Goal: Task Accomplishment & Management: Complete application form

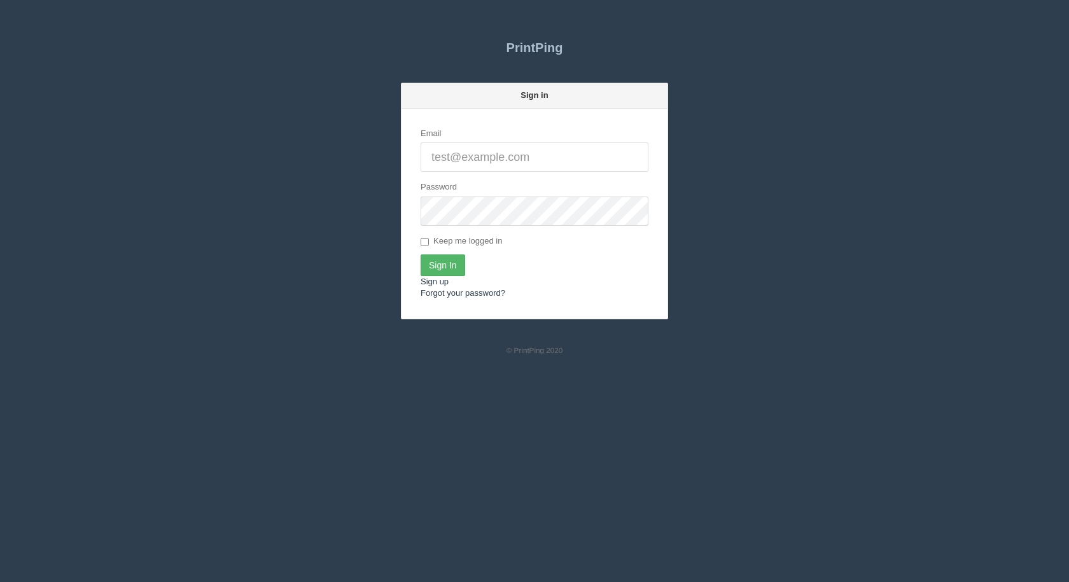
type input "[EMAIL_ADDRESS][DOMAIN_NAME]"
click at [450, 262] on input "Sign In" at bounding box center [442, 265] width 45 height 22
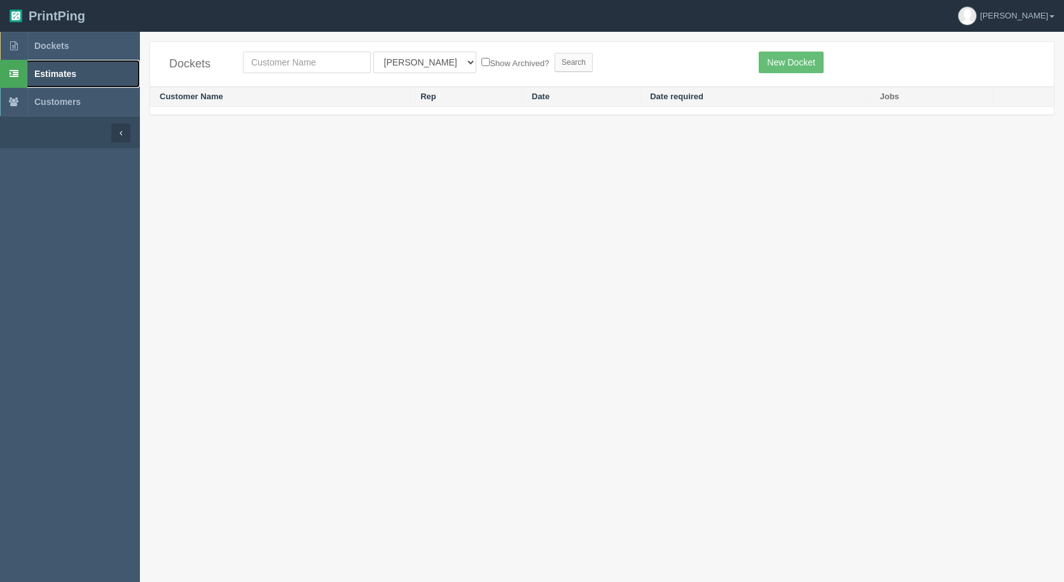
click at [50, 72] on span "Estimates" at bounding box center [55, 74] width 42 height 10
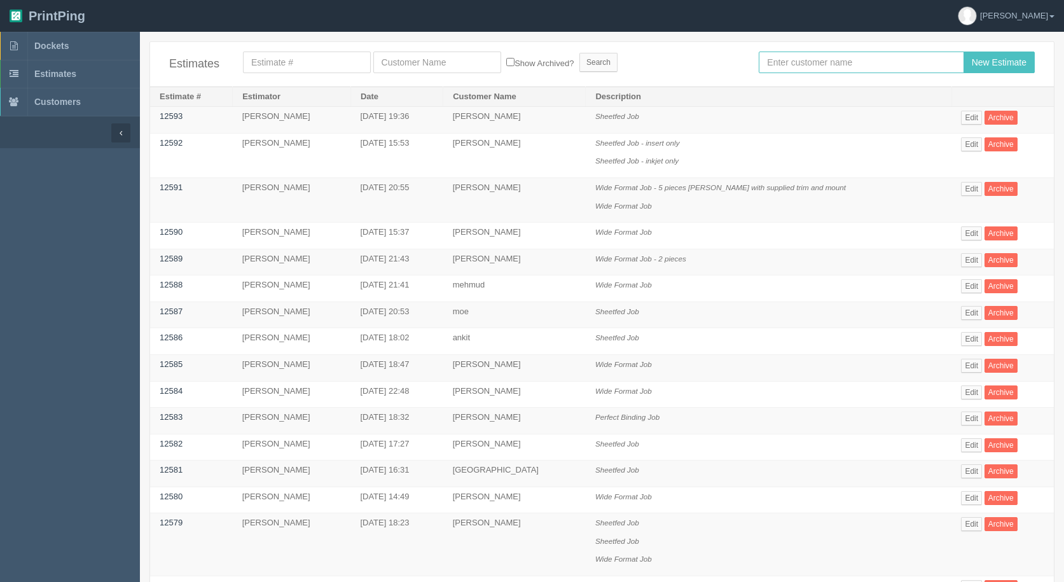
drag, startPoint x: 819, startPoint y: 60, endPoint x: 752, endPoint y: 66, distance: 67.7
click at [816, 60] on input "text" at bounding box center [861, 63] width 205 height 22
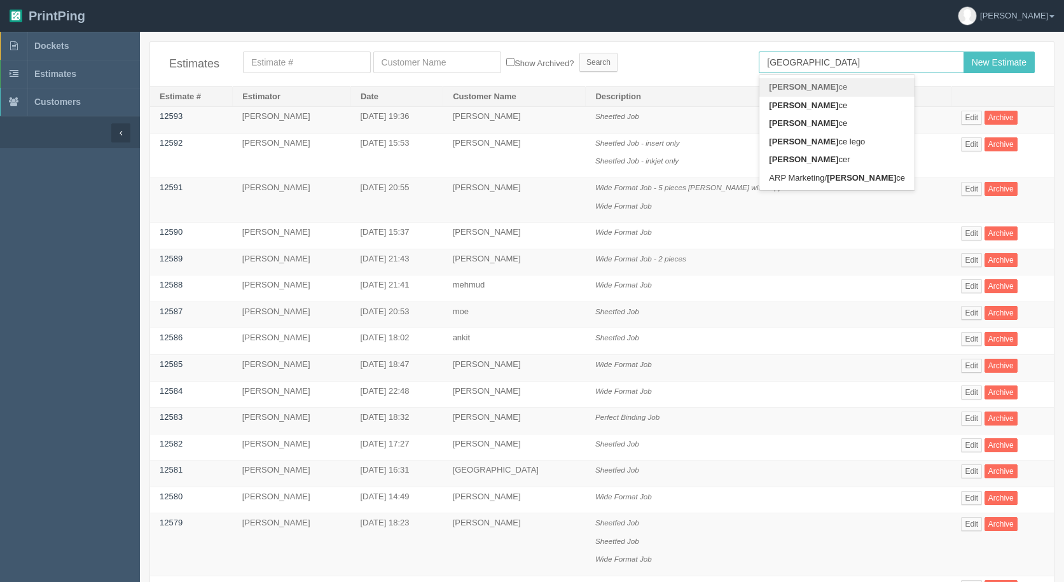
type input "[GEOGRAPHIC_DATA]"
click at [964, 52] on input "New Estimate" at bounding box center [999, 63] width 71 height 22
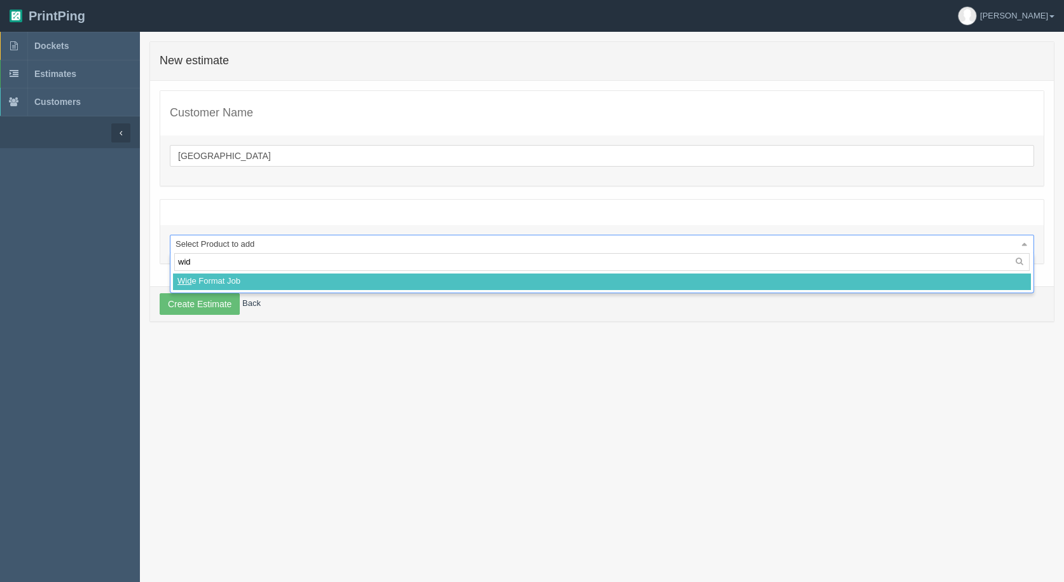
type input "wide"
select select
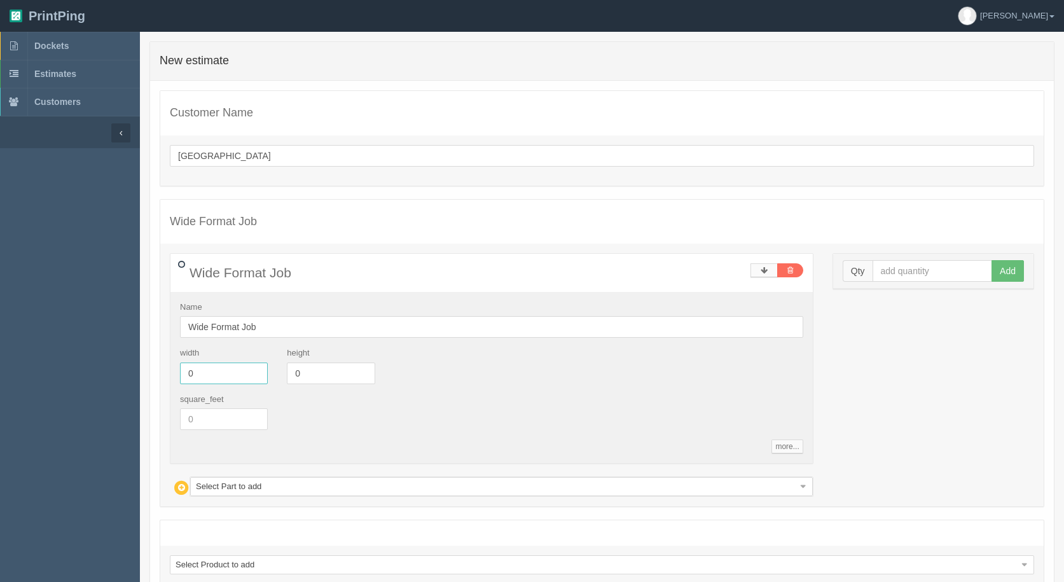
drag, startPoint x: 127, startPoint y: 359, endPoint x: 284, endPoint y: 368, distance: 157.4
click at [111, 353] on section "Dockets Estimates Customers" at bounding box center [532, 348] width 1064 height 633
type input "3"
type input "14"
click at [908, 277] on div "Qty Add" at bounding box center [933, 271] width 200 height 35
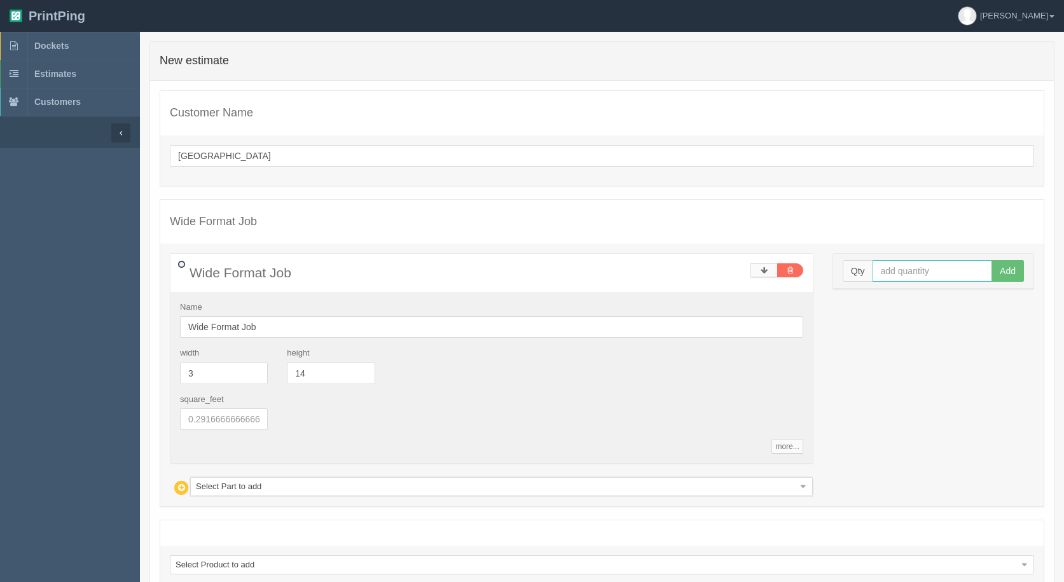
click at [908, 276] on input "text" at bounding box center [933, 271] width 120 height 22
type input "100"
click at [992, 260] on button "Add" at bounding box center [1008, 271] width 32 height 22
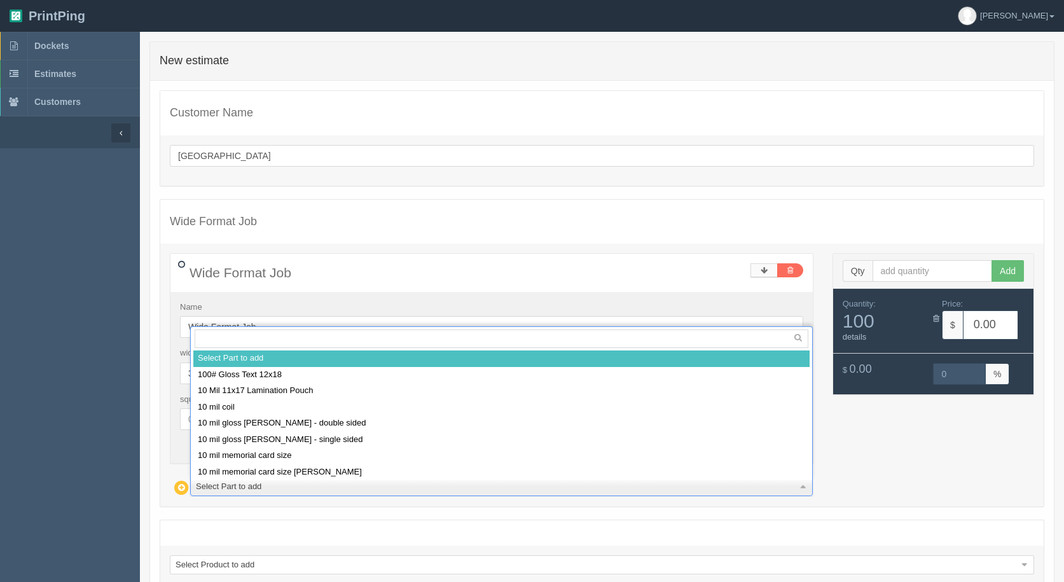
drag, startPoint x: 383, startPoint y: 480, endPoint x: 375, endPoint y: 484, distance: 8.5
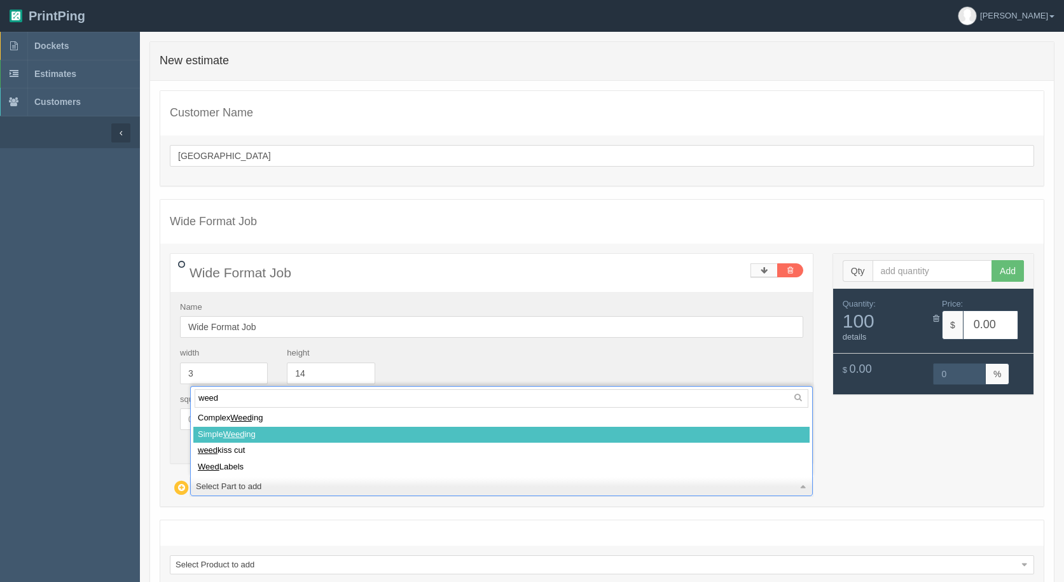
type input "weed"
select select
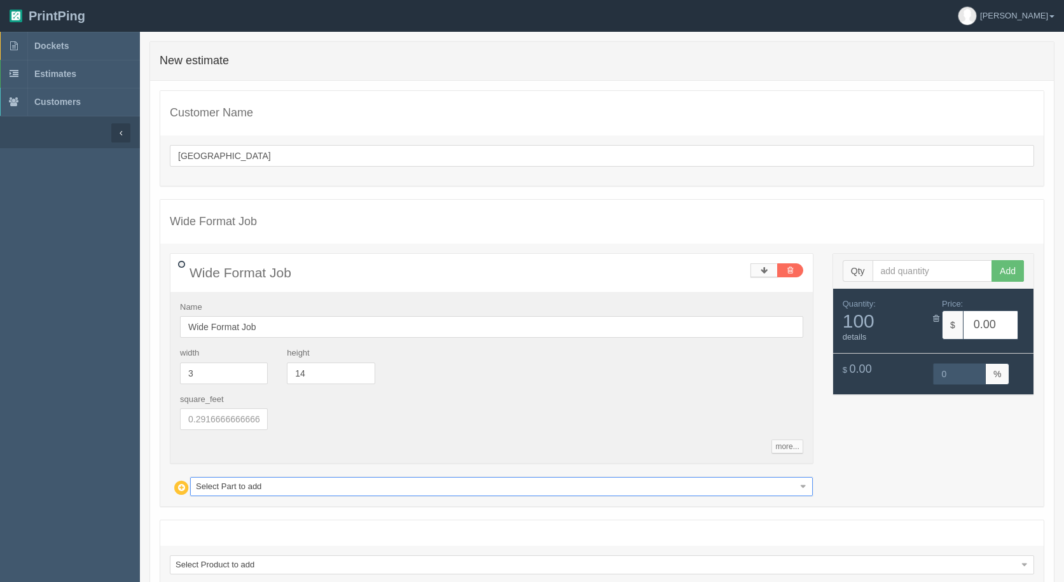
type input "7.27"
type input "15.03"
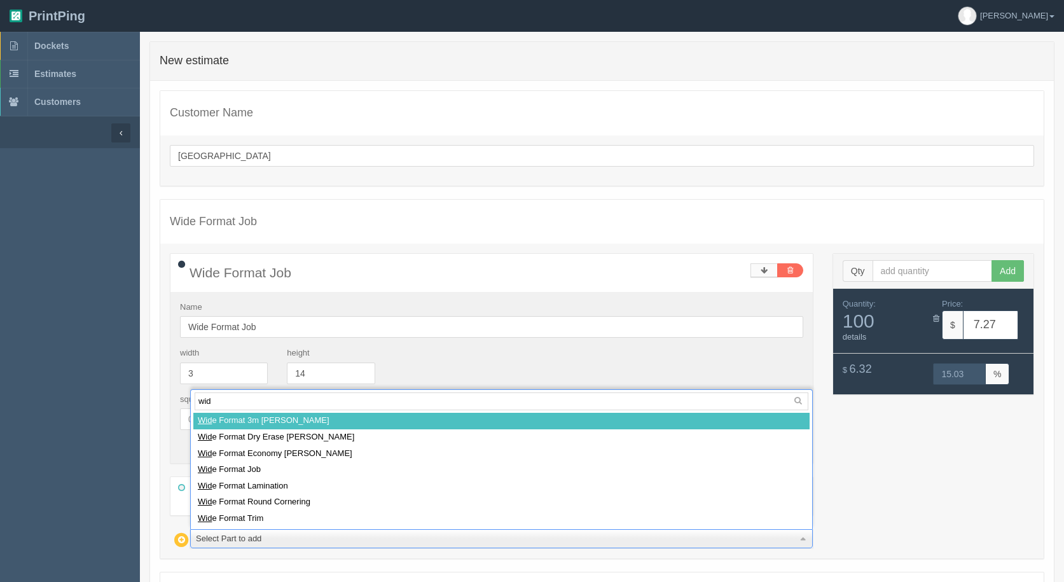
type input "wide"
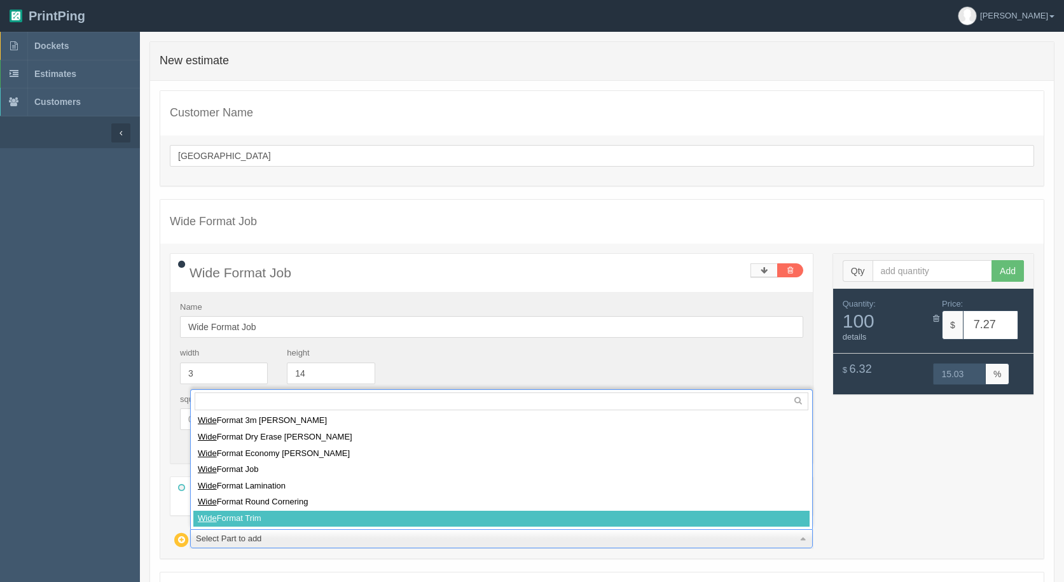
select select
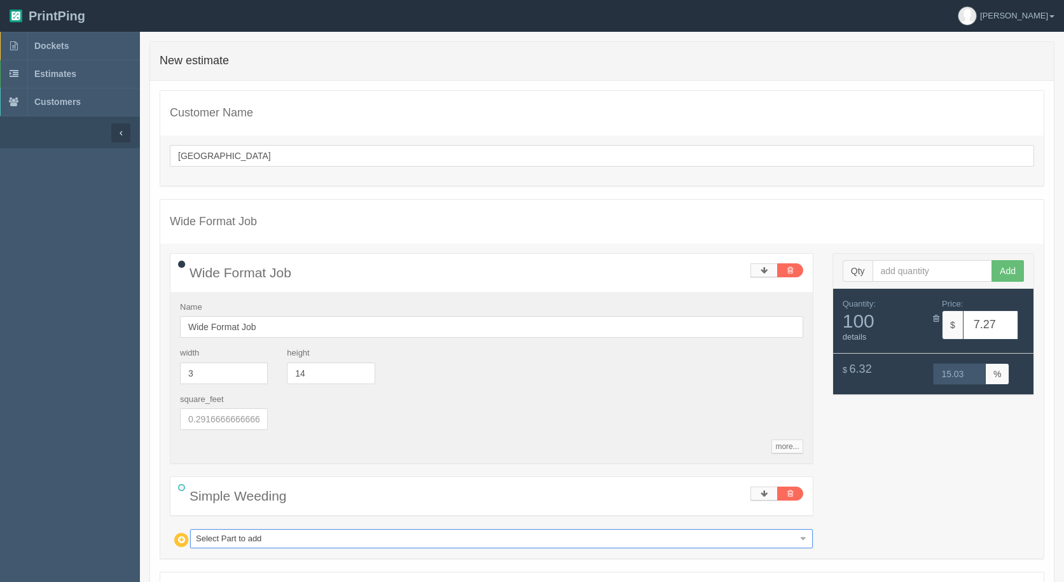
type input "21.80"
type input "14.98"
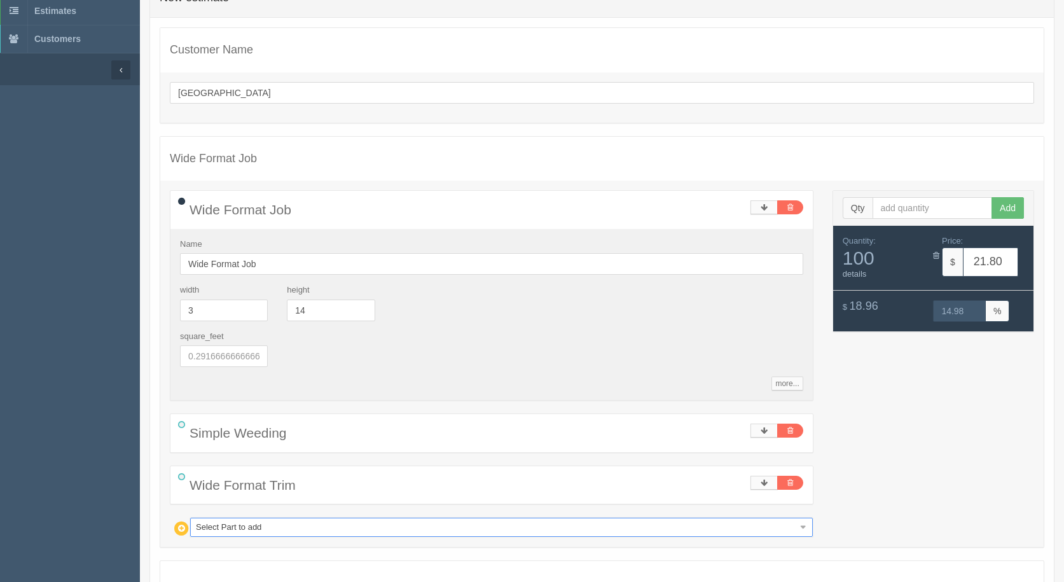
scroll to position [186, 0]
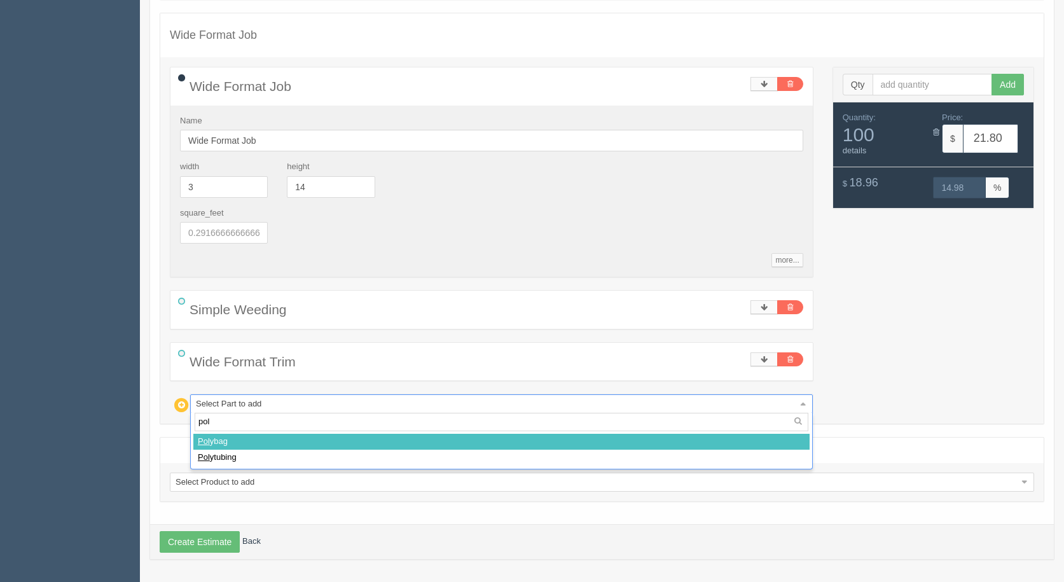
type input "poly"
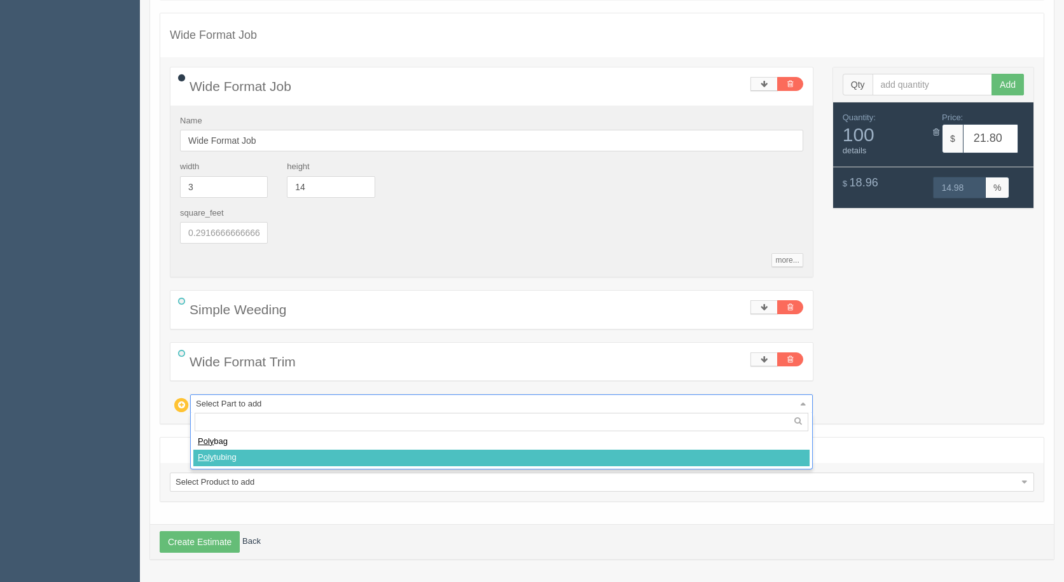
select select
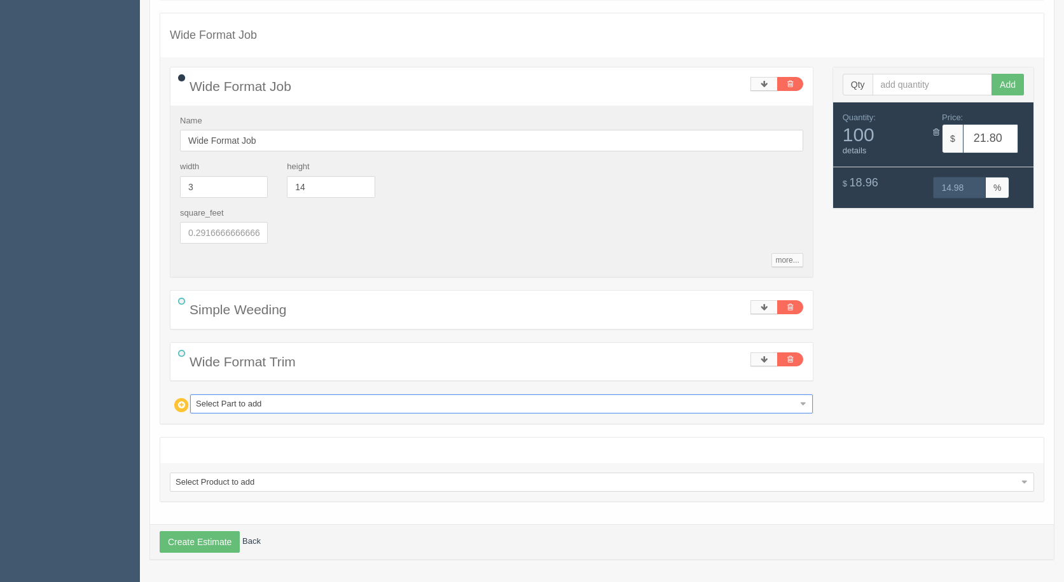
type input "174.75"
type input "15.00"
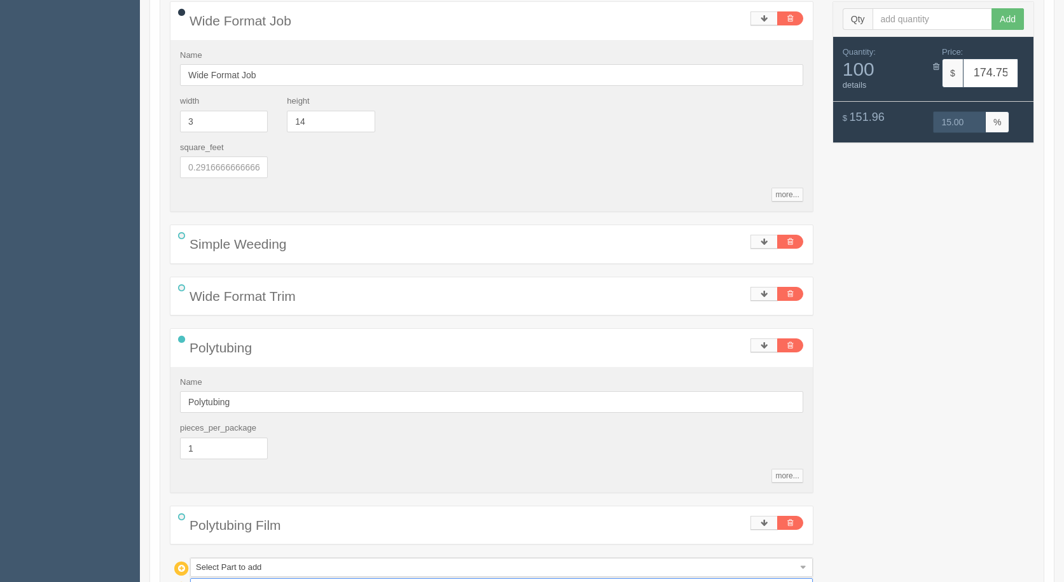
scroll to position [377, 0]
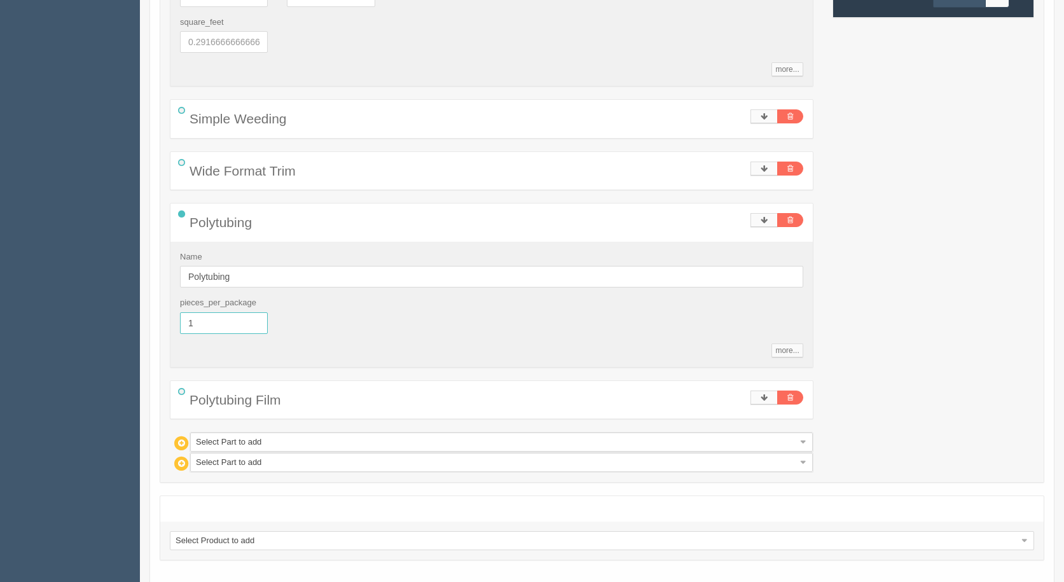
drag, startPoint x: 215, startPoint y: 328, endPoint x: 140, endPoint y: 321, distance: 75.3
click at [149, 322] on div "0 error(s) prohibited this estimate from being saved: New estimate Customer Nam…" at bounding box center [602, 147] width 924 height 967
type input "100"
type input "23.33"
type input "14.98"
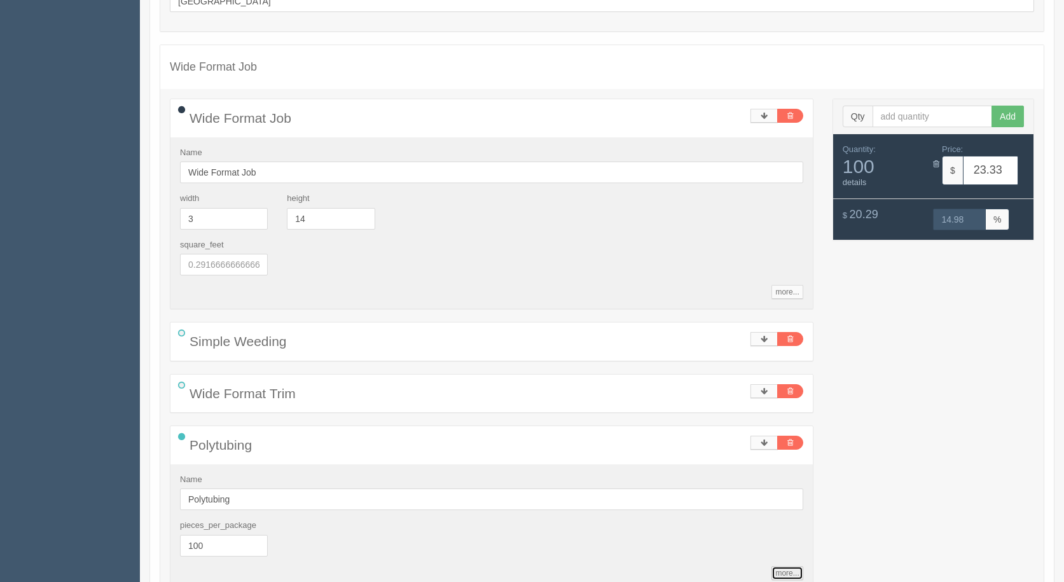
scroll to position [436, 0]
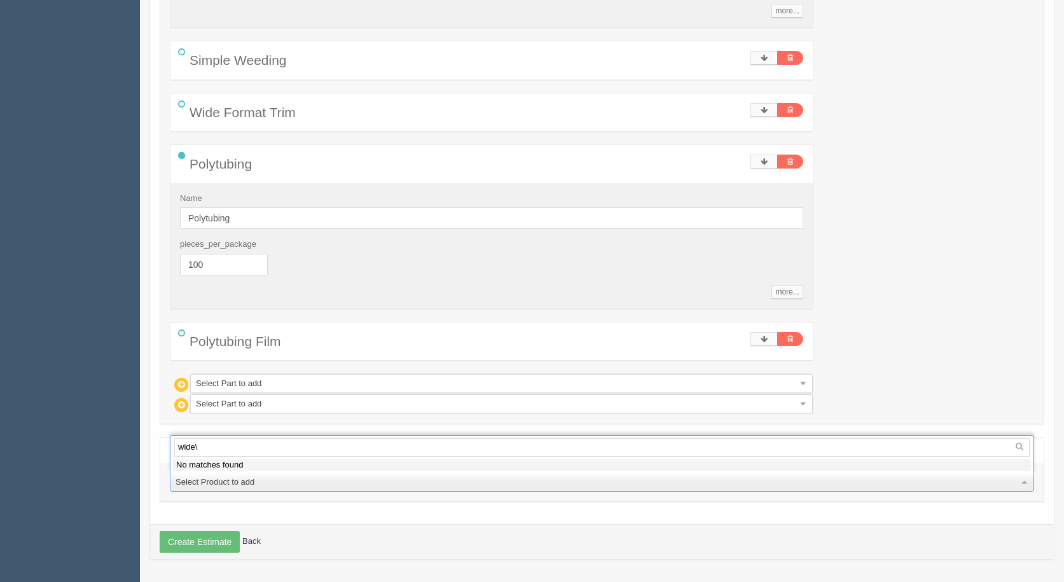
type input "wide"
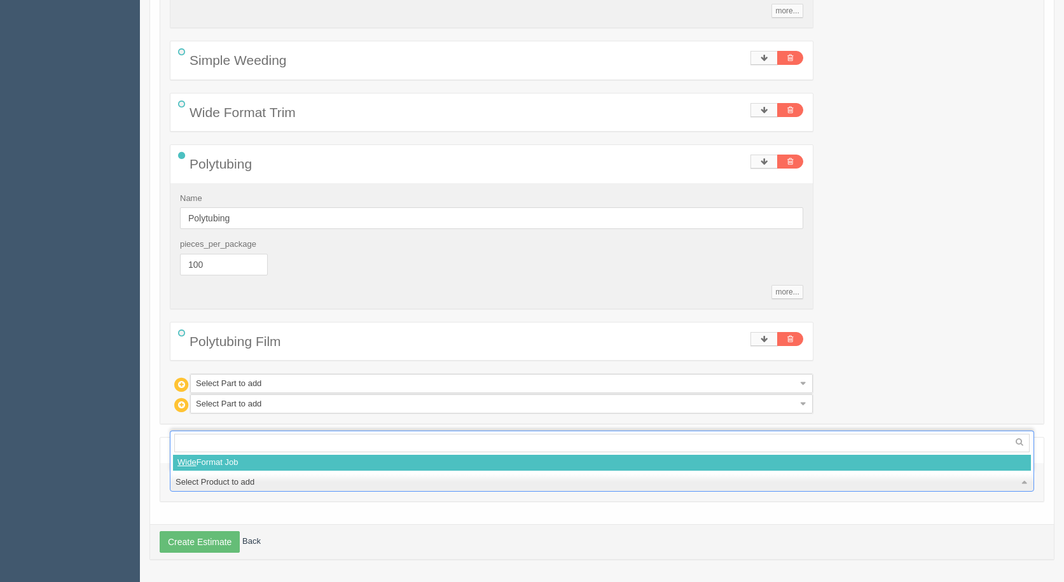
select select
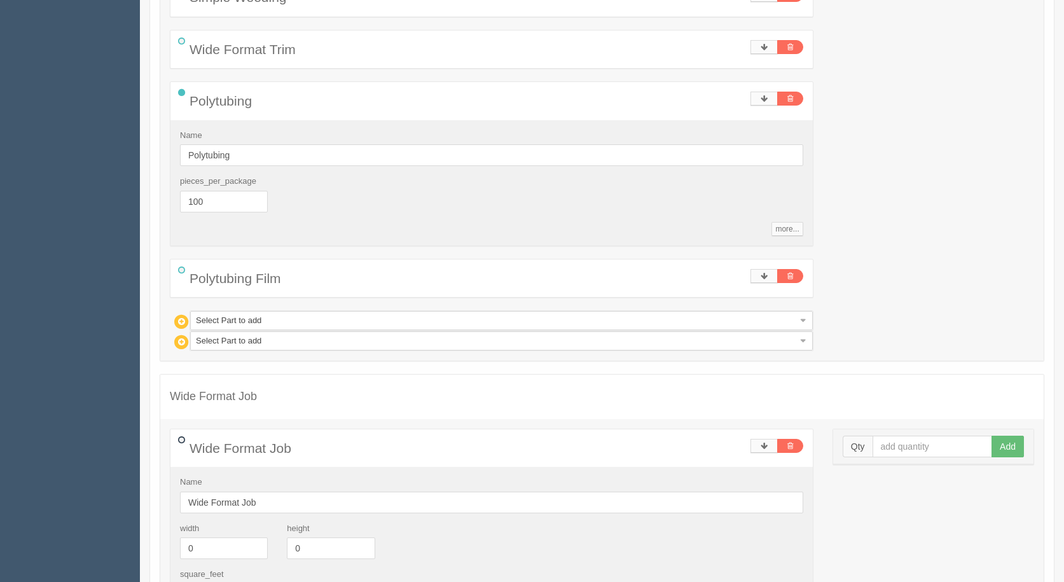
scroll to position [690, 0]
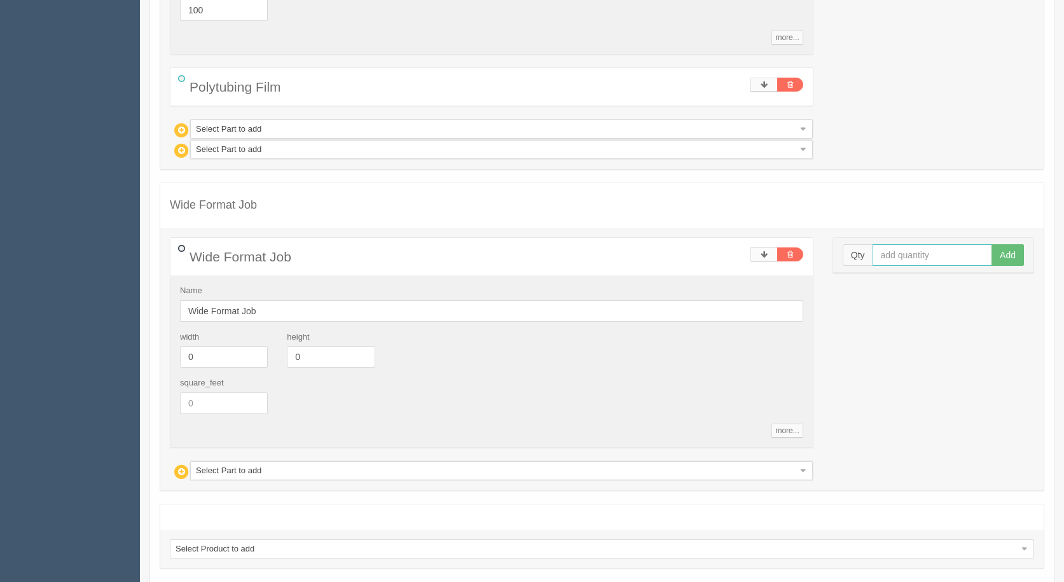
click at [947, 260] on input "text" at bounding box center [933, 255] width 120 height 22
type input "100"
click at [992, 244] on button "Add" at bounding box center [1008, 255] width 32 height 22
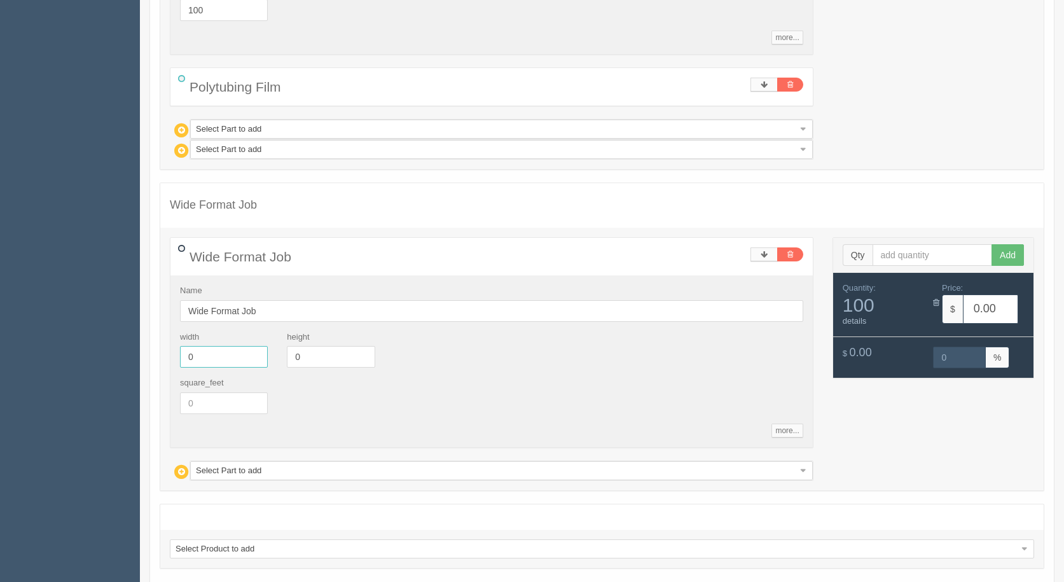
drag, startPoint x: 193, startPoint y: 350, endPoint x: 8, endPoint y: 314, distance: 189.2
type input "3"
type input "10"
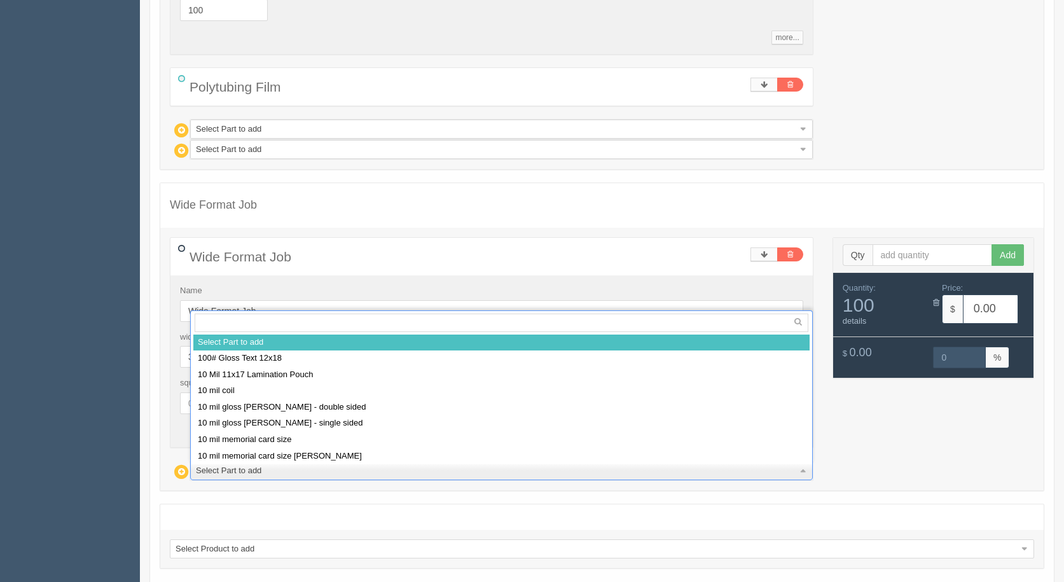
drag, startPoint x: 205, startPoint y: 468, endPoint x: 181, endPoint y: 462, distance: 25.0
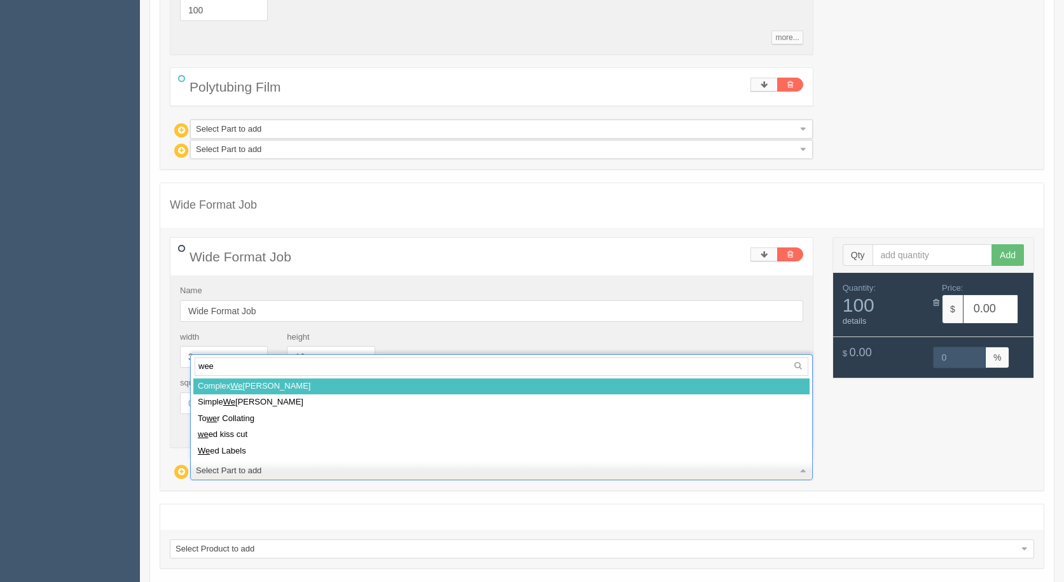
type input "weed"
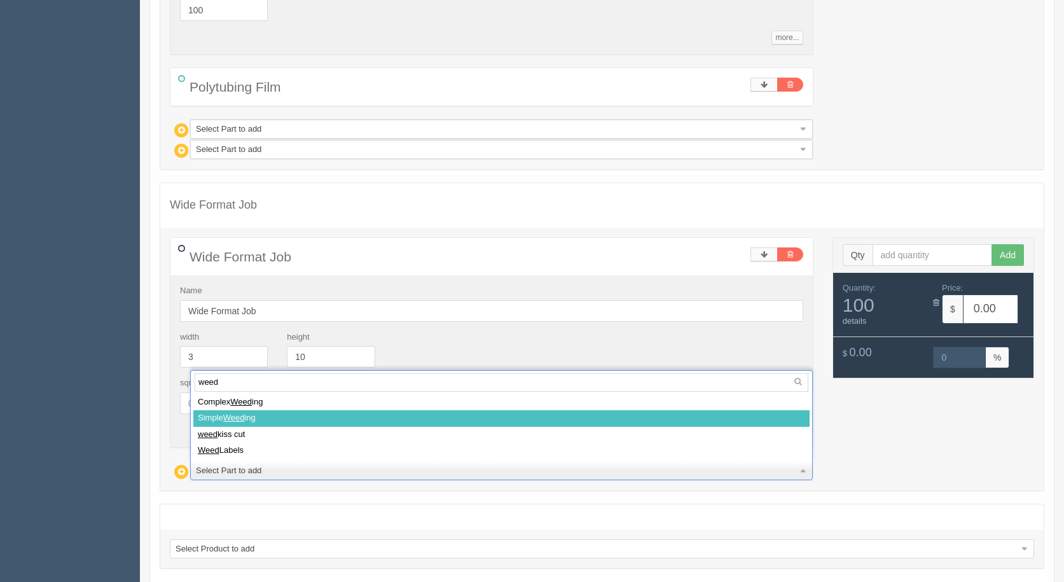
select select
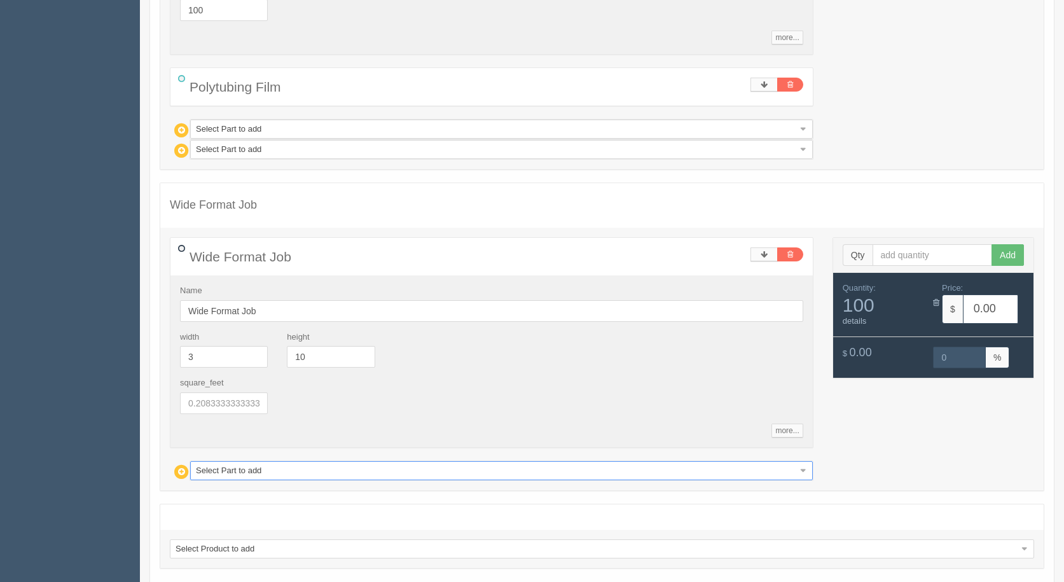
type input "5.19"
type input "15.08"
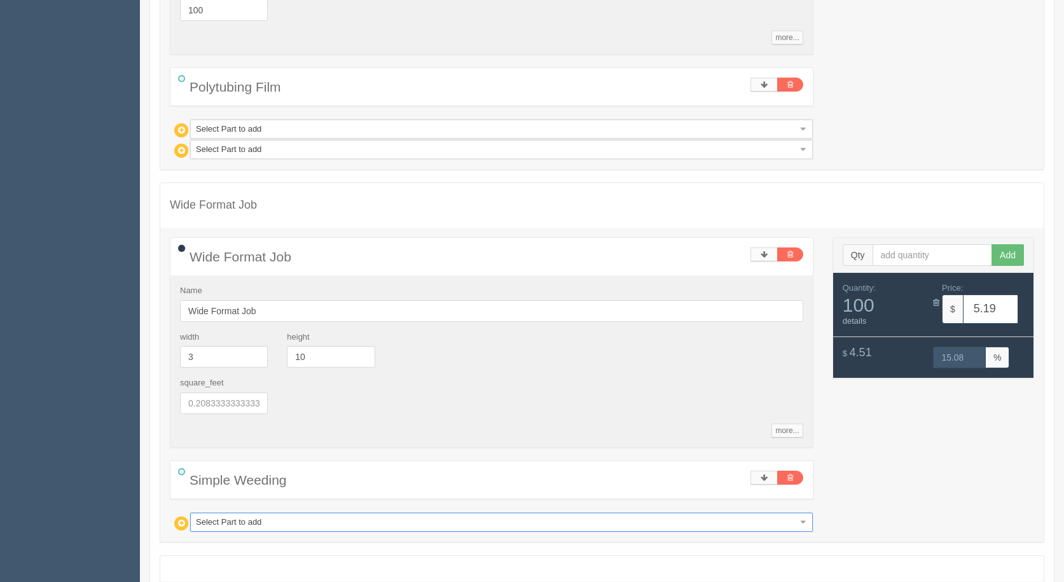
type input "w"
type input "wi"
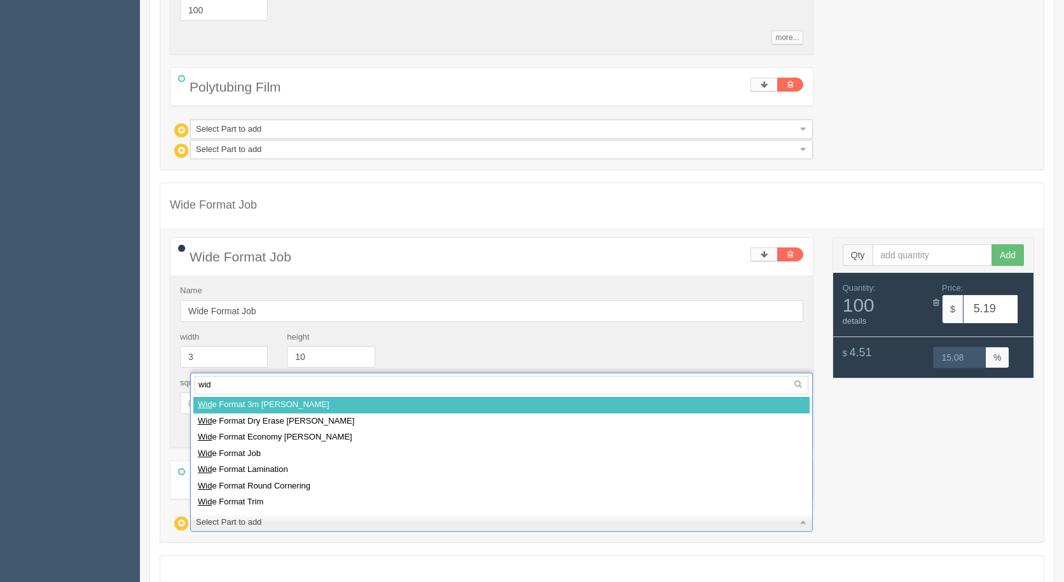
type input "wide"
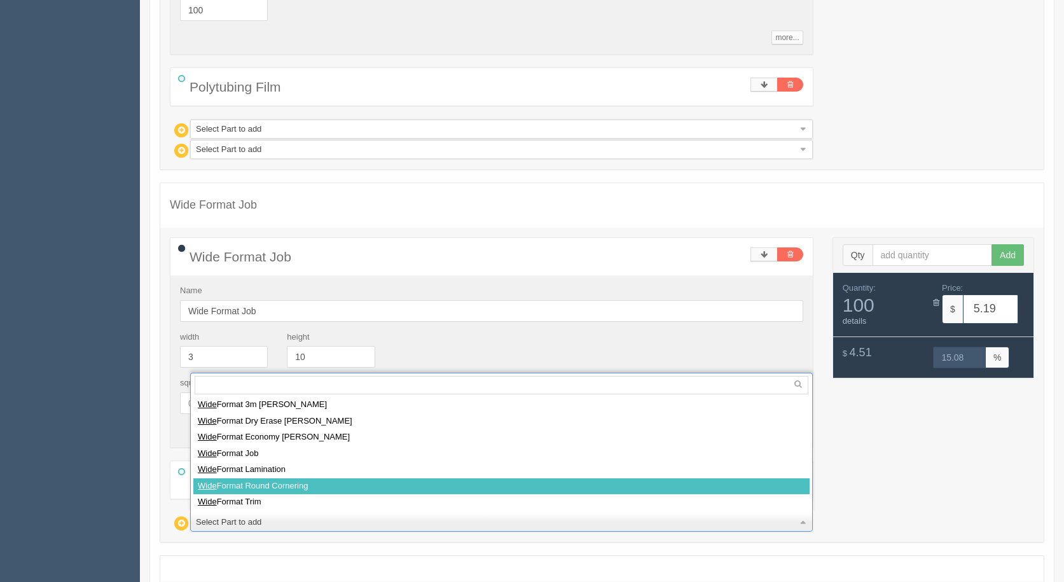
select select
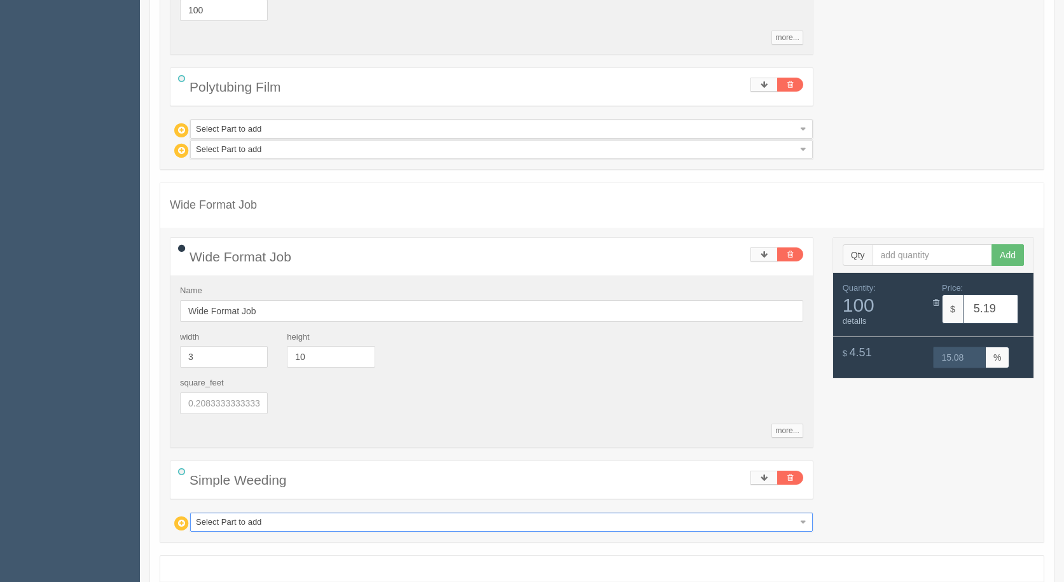
type input "15.57"
type input "14.99"
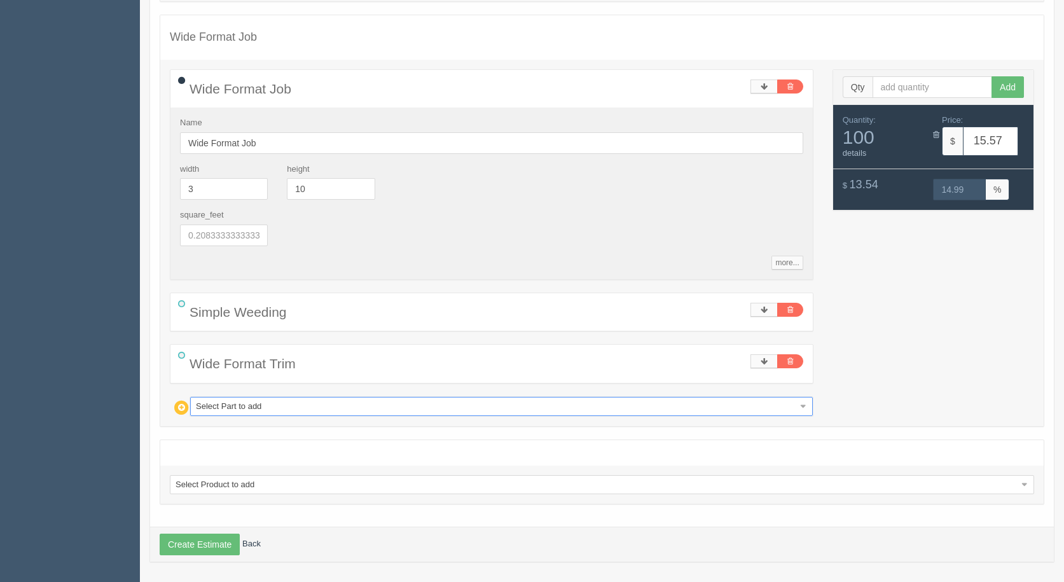
scroll to position [861, 0]
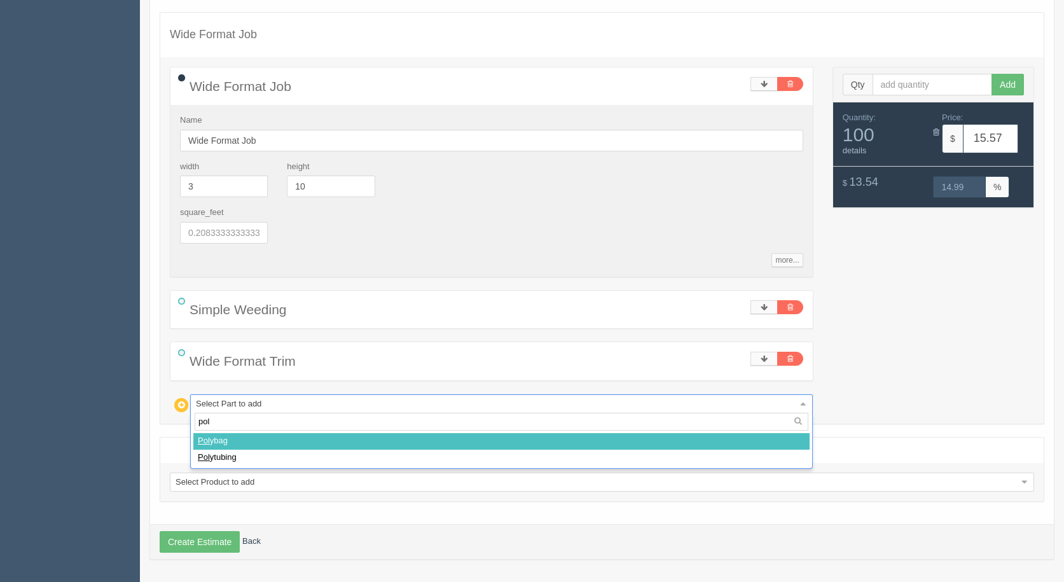
type input "poly"
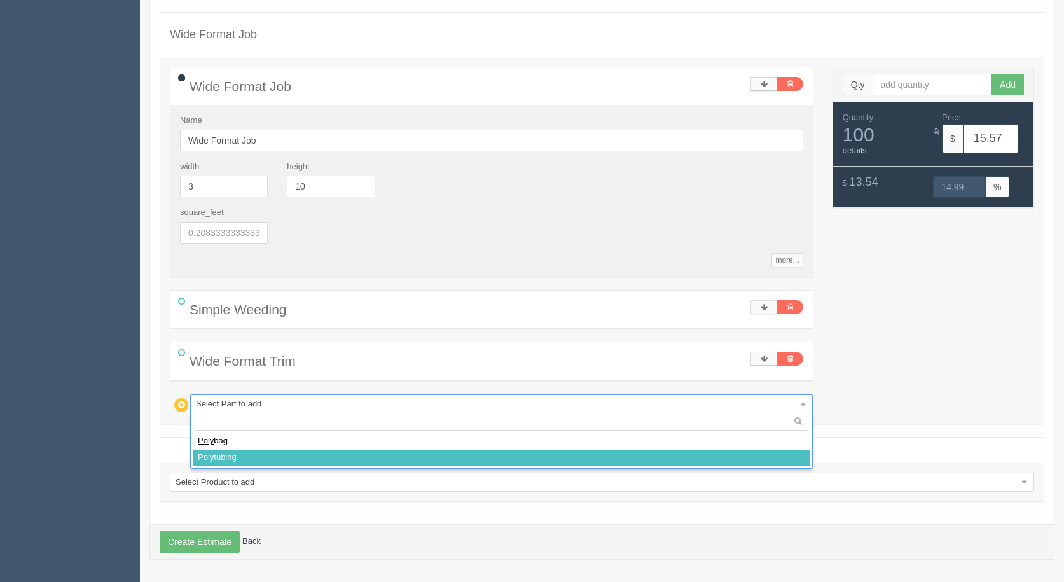
select select
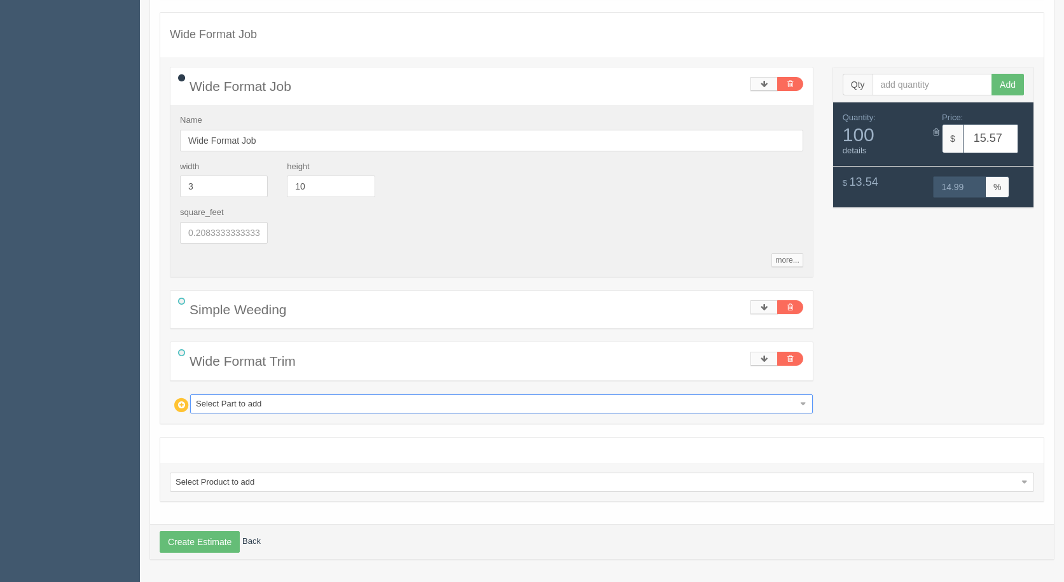
type input "168.52"
type input "15.00"
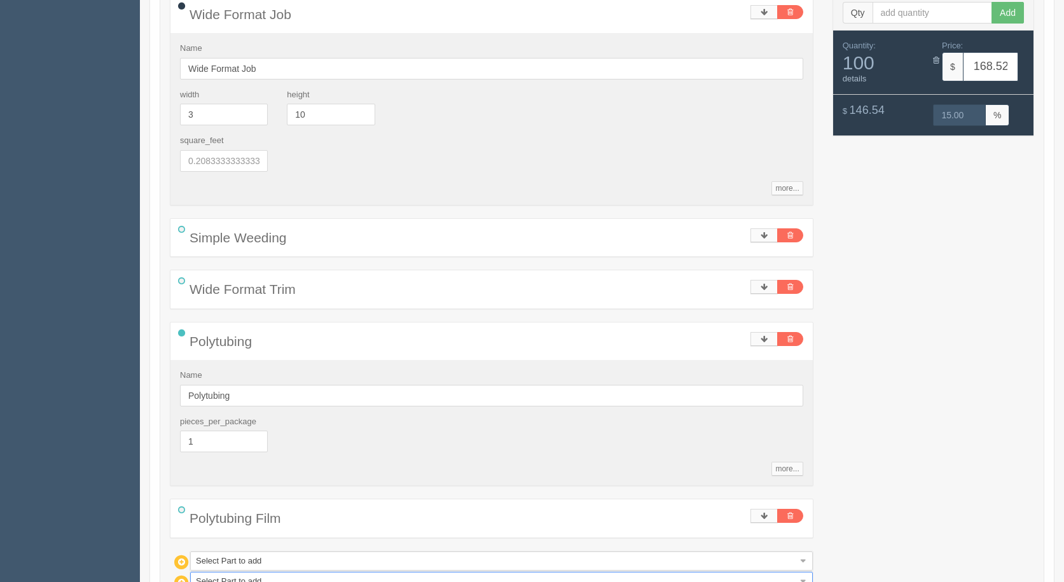
scroll to position [1110, 0]
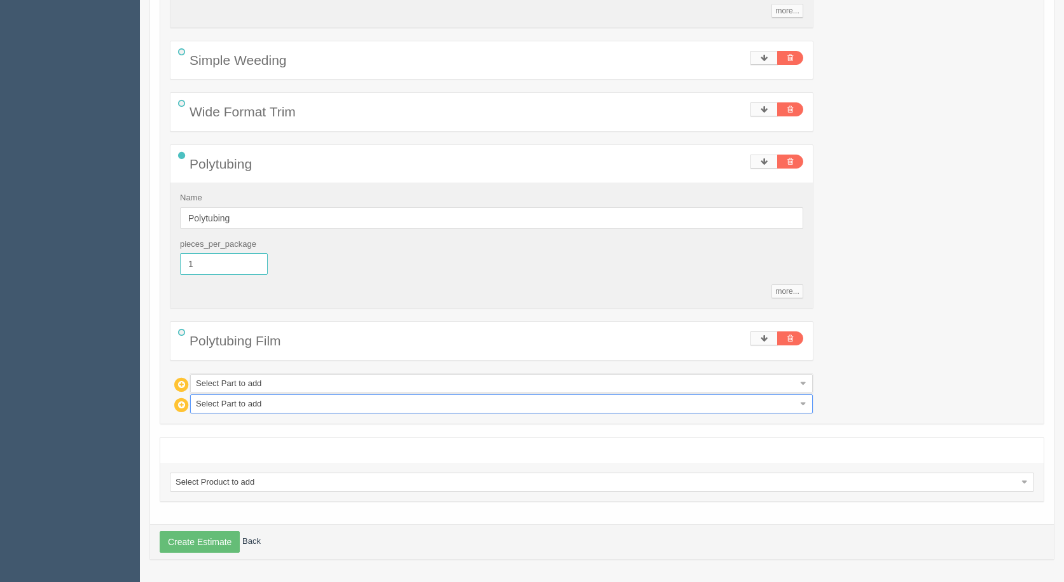
click at [208, 268] on input "1" at bounding box center [224, 264] width 88 height 22
type input "100"
type input "17.10"
type input "15.00"
drag, startPoint x: 317, startPoint y: 198, endPoint x: 308, endPoint y: 189, distance: 12.6
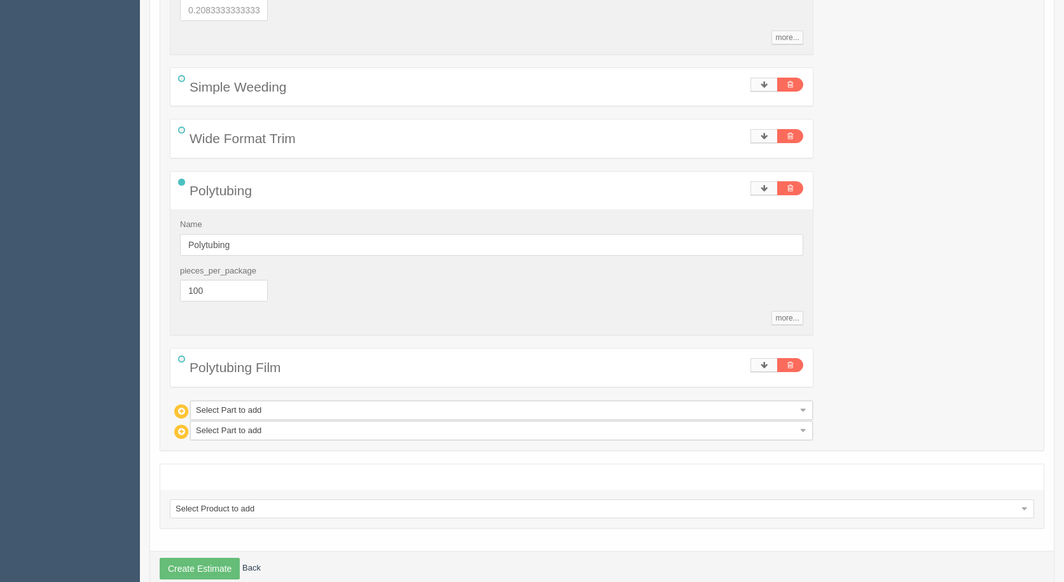
scroll to position [1100, 0]
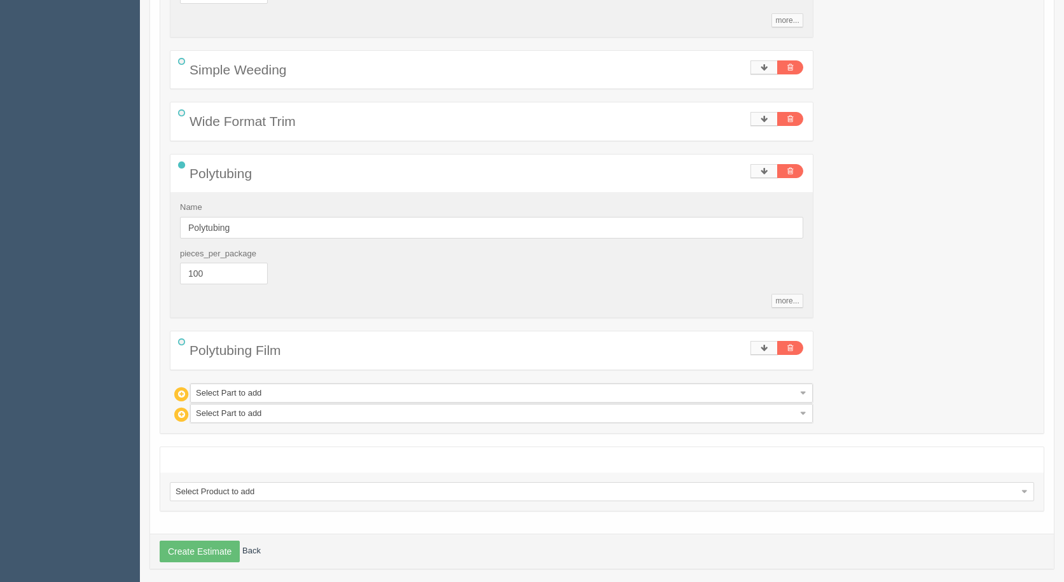
click at [183, 562] on div "Create Estimate Back" at bounding box center [602, 551] width 904 height 35
click at [183, 551] on button "Create Estimate" at bounding box center [200, 552] width 80 height 22
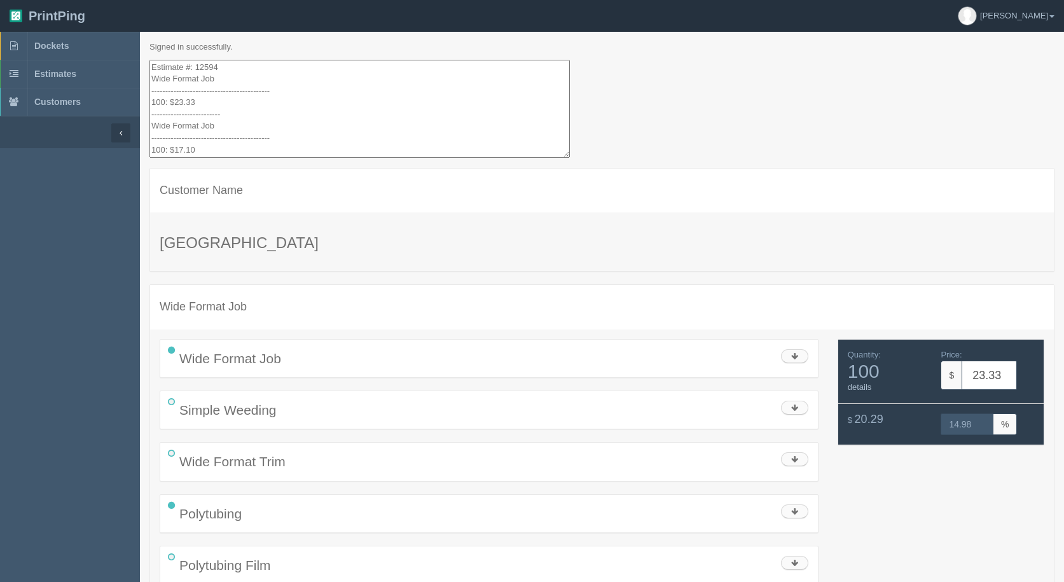
click at [173, 104] on textarea "Estimate #: 12594 Wide Format Job ------------------------------------------- 1…" at bounding box center [359, 109] width 420 height 99
drag, startPoint x: 227, startPoint y: 143, endPoint x: 81, endPoint y: -14, distance: 214.7
click at [81, 0] on html "PrintPing Gerry Administration Edit account ( info@allrushbindery.com ) Logout …" at bounding box center [532, 489] width 1064 height 978
type textarea "Estimate #: 12594 Wide Format Job ------------------------------------------- 1…"
